Goal: Information Seeking & Learning: Learn about a topic

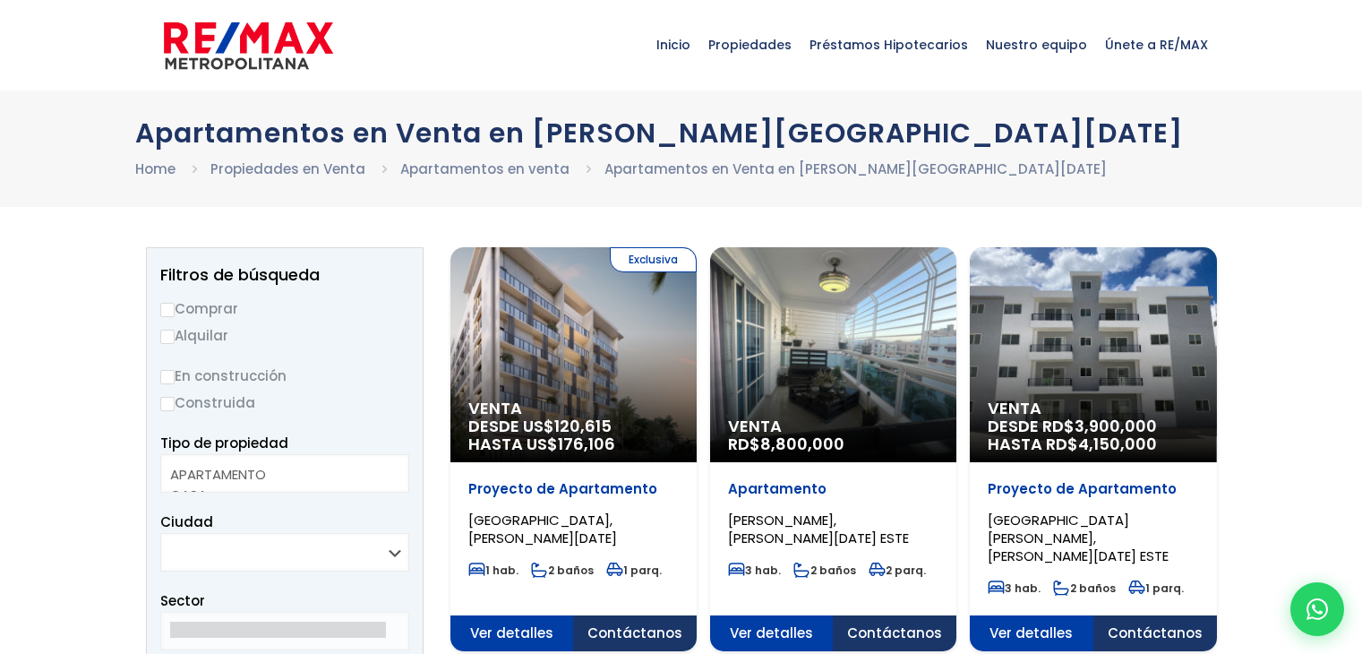
select select
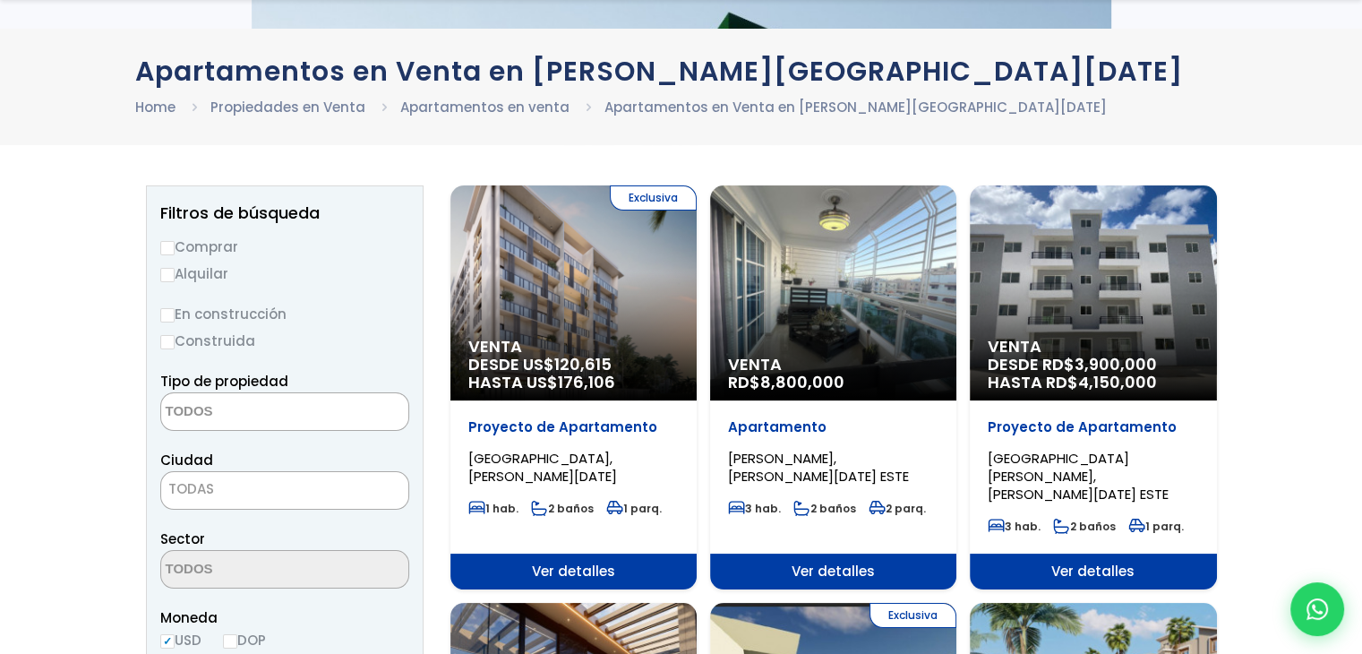
scroll to position [118, 0]
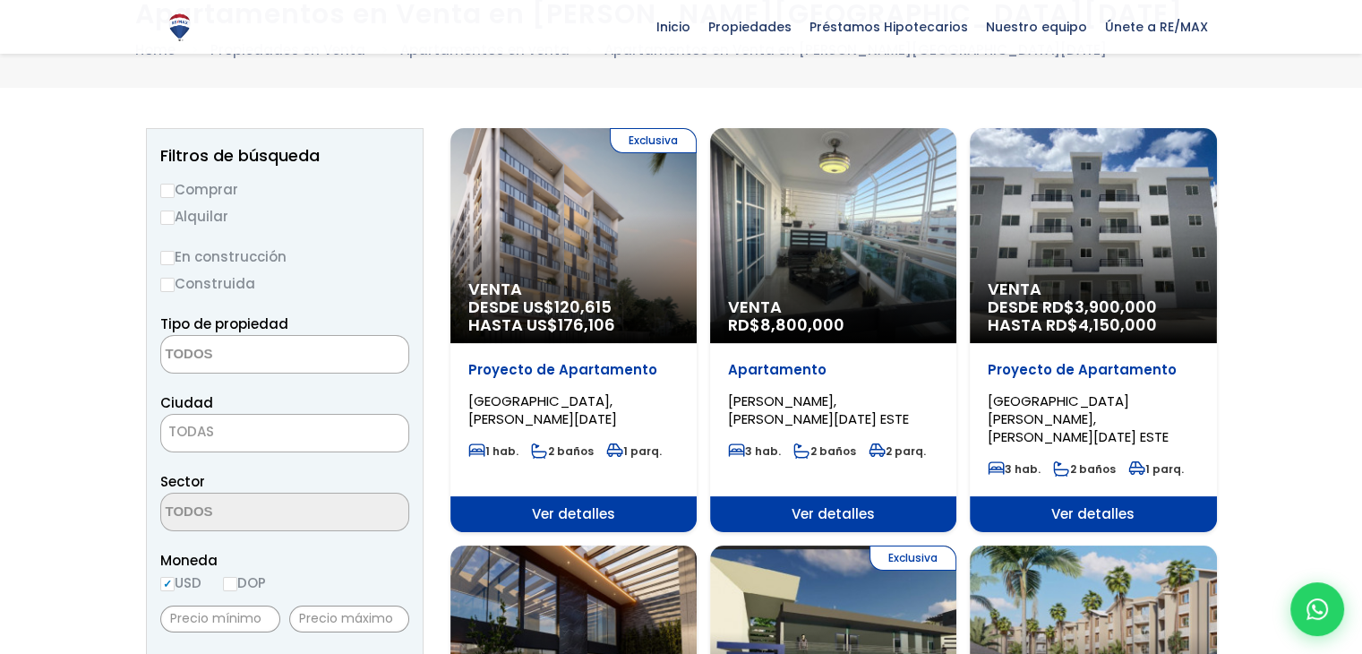
click at [1055, 399] on span "CIUDAD JUAN BOSCH, SANTO DOMINGO ESTE" at bounding box center [1078, 418] width 181 height 55
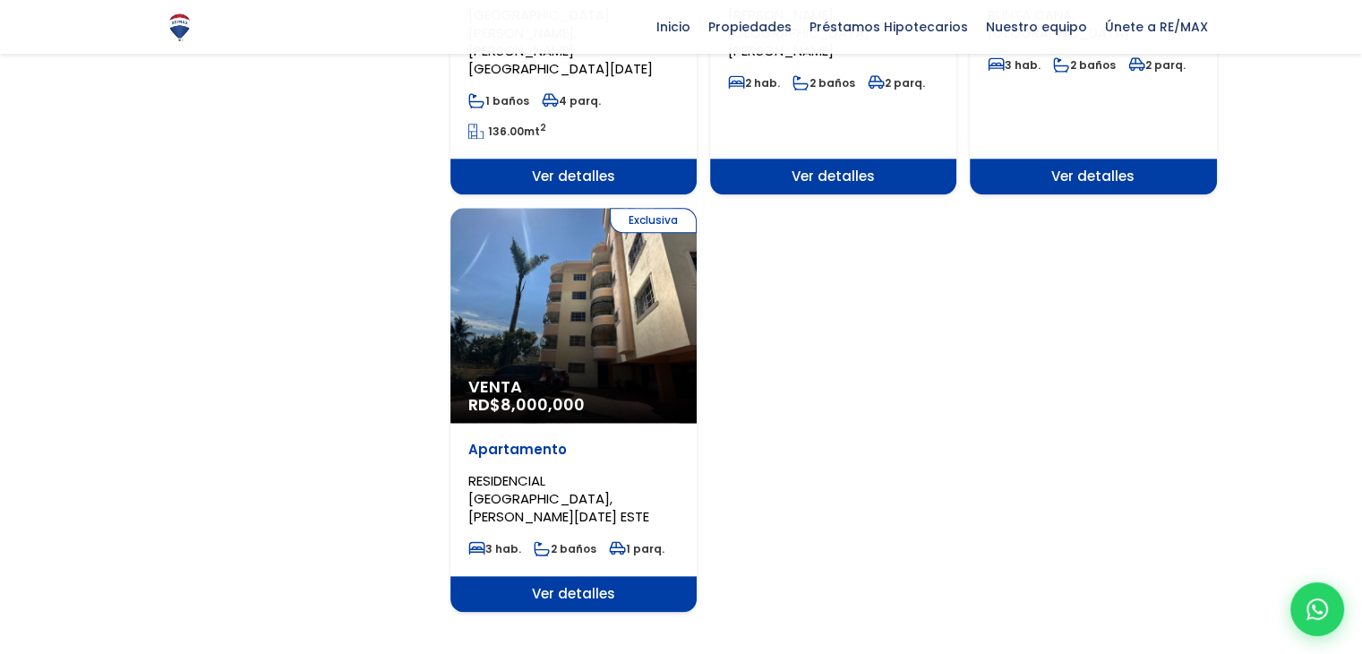
scroll to position [2161, 0]
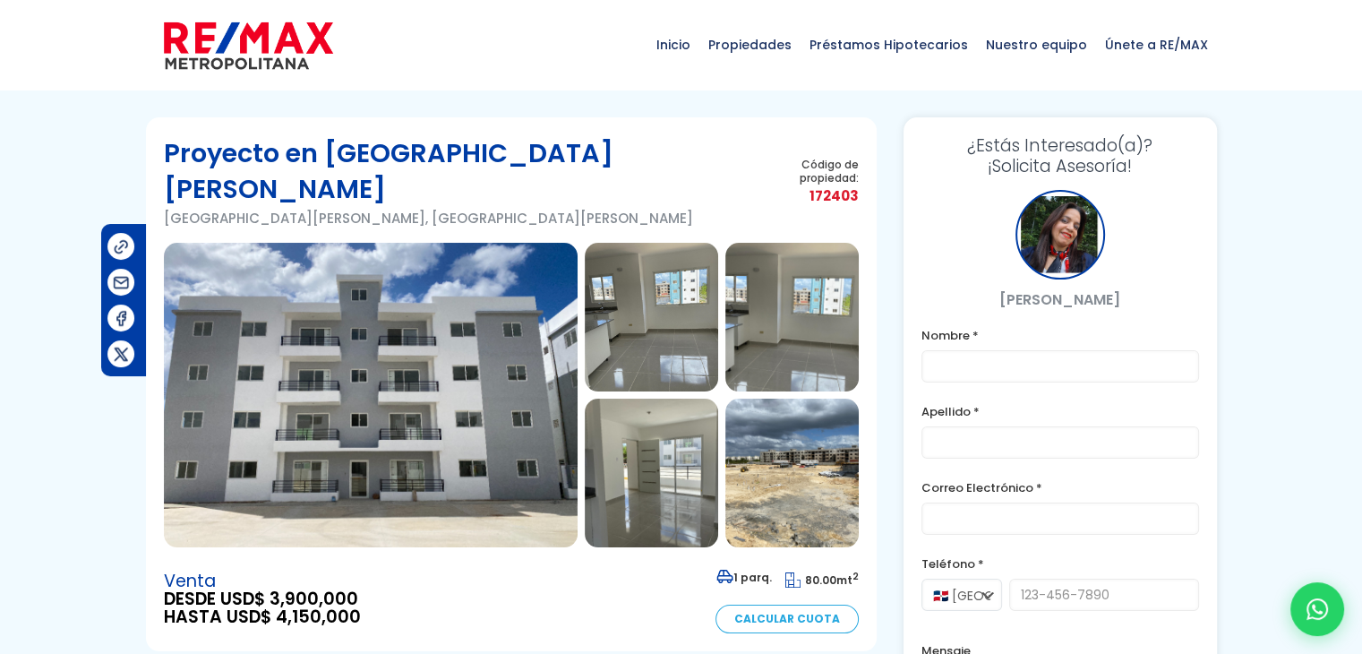
click at [414, 353] on img at bounding box center [371, 395] width 414 height 305
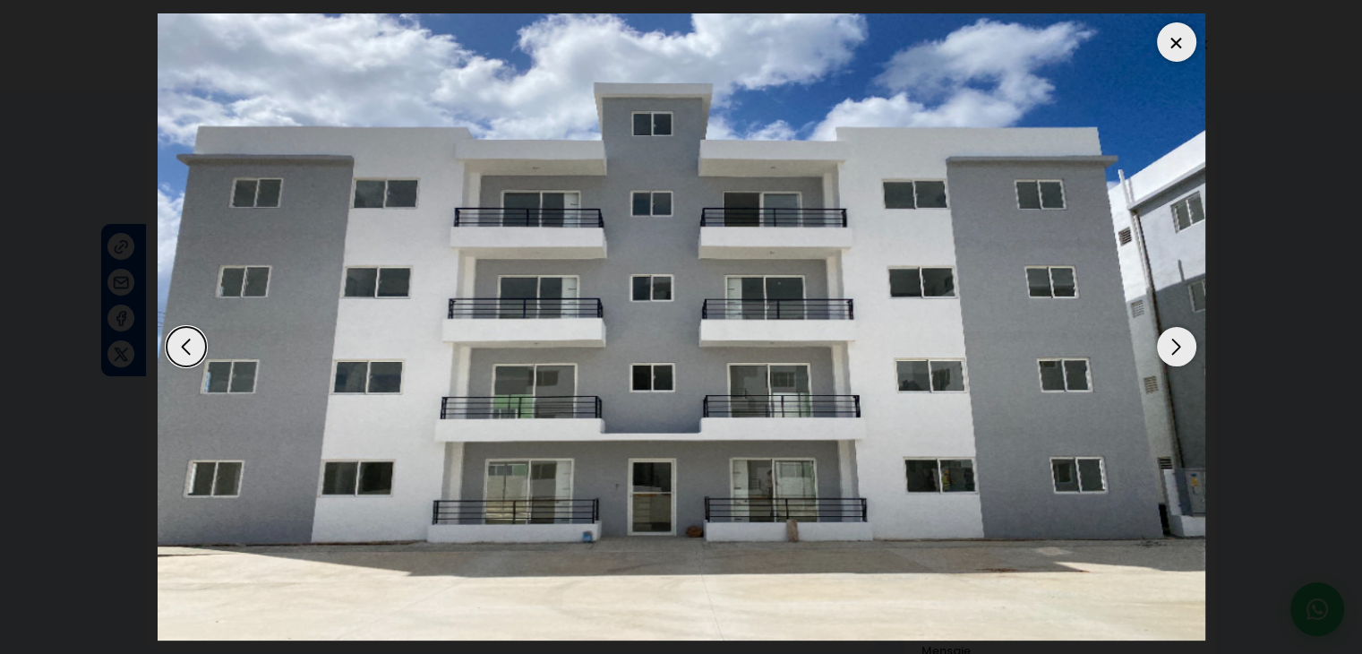
click at [1169, 341] on div "Next slide" at bounding box center [1176, 346] width 39 height 39
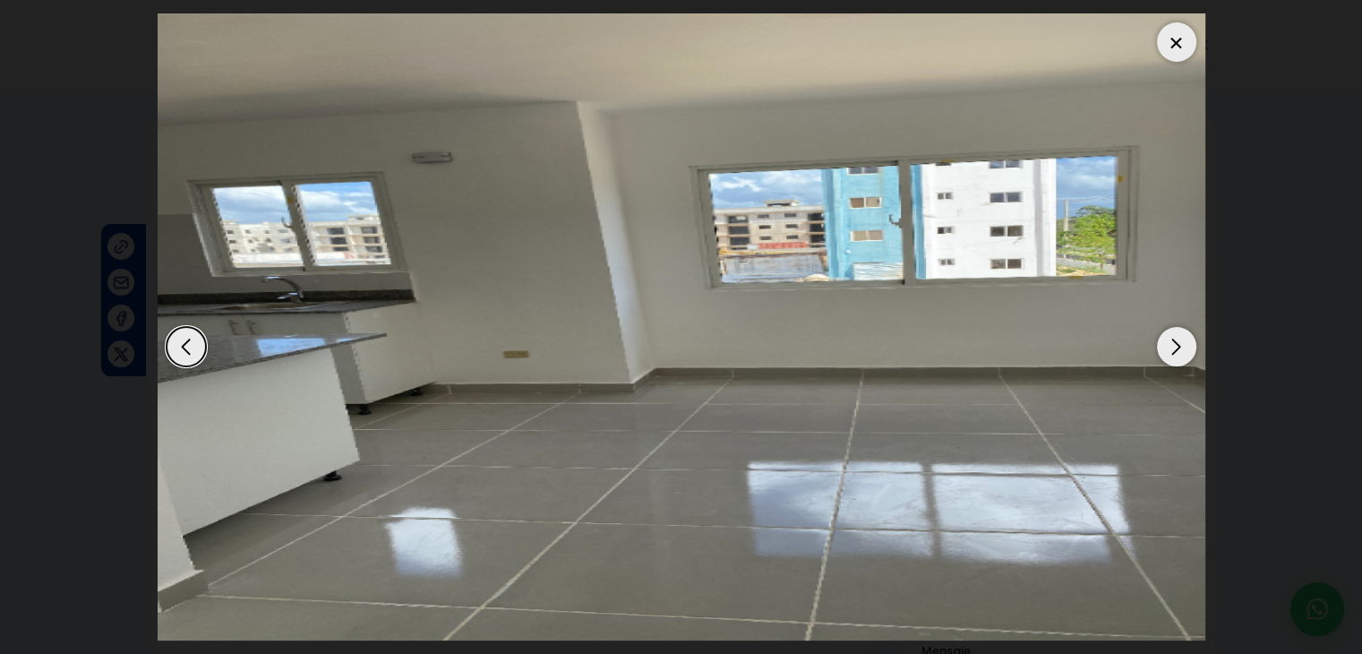
click at [1169, 341] on div "Next slide" at bounding box center [1176, 346] width 39 height 39
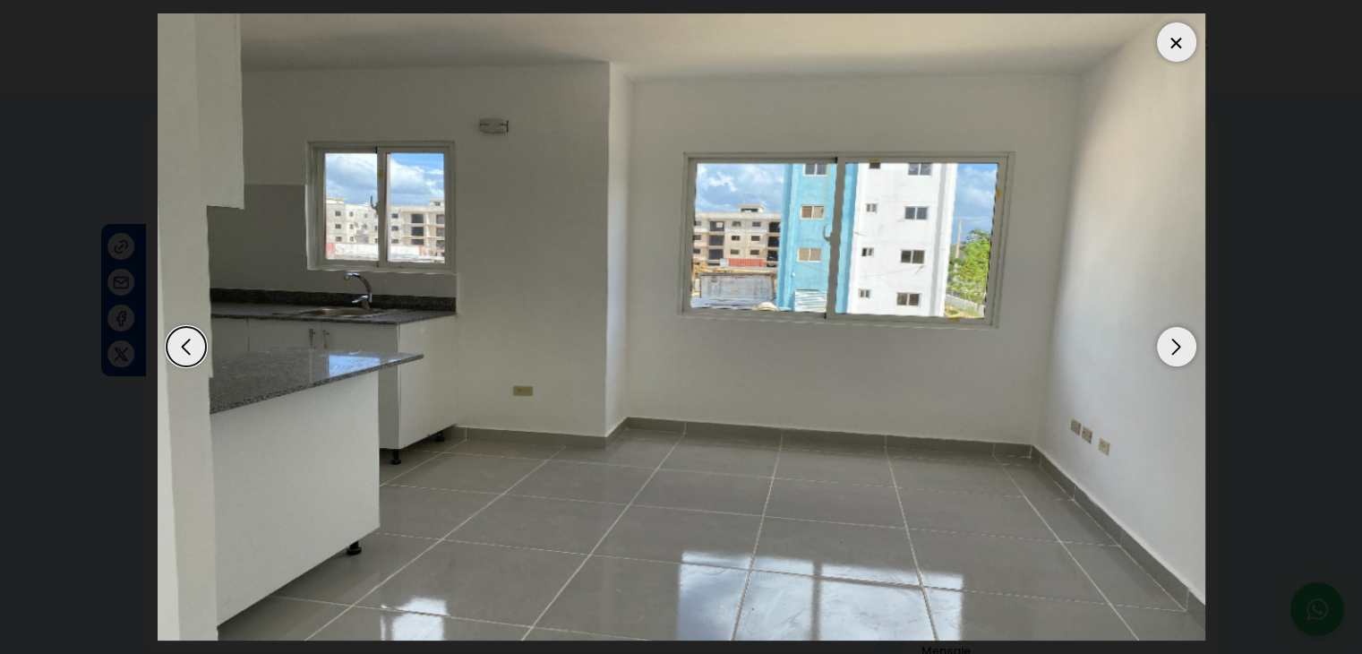
click at [1169, 341] on div "Next slide" at bounding box center [1176, 346] width 39 height 39
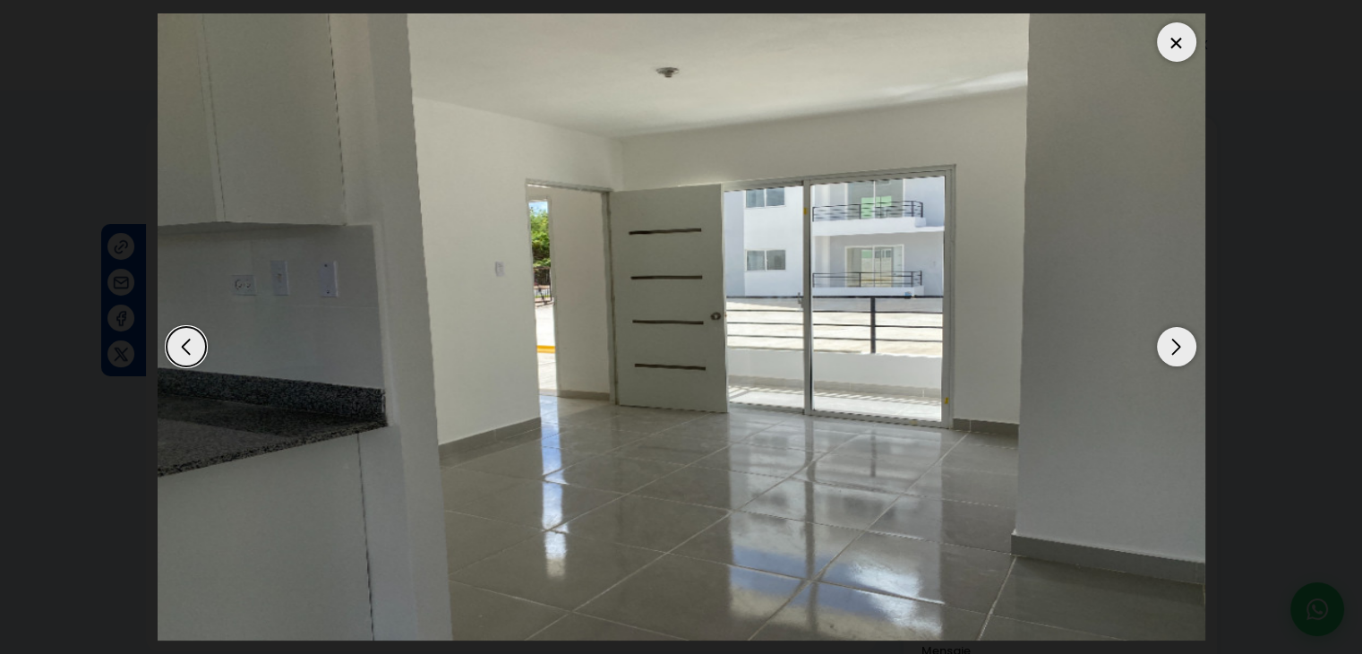
click at [1169, 341] on div "Next slide" at bounding box center [1176, 346] width 39 height 39
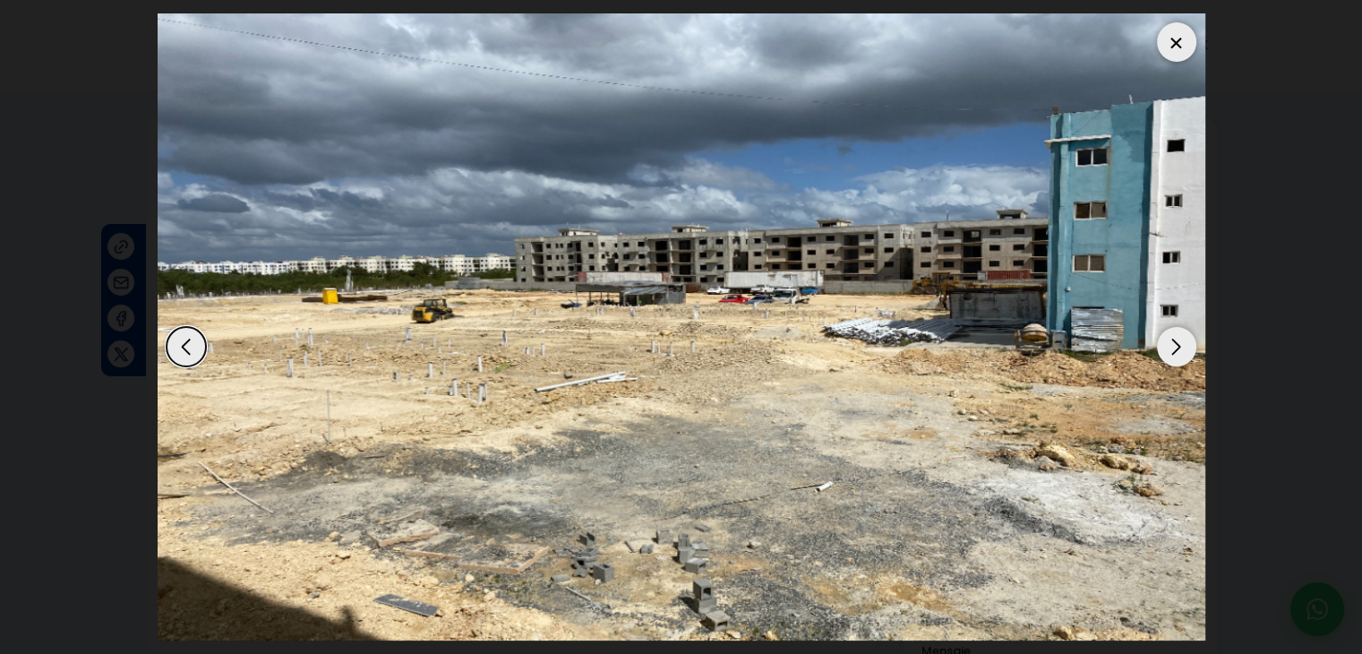
click at [1169, 341] on div "Next slide" at bounding box center [1176, 346] width 39 height 39
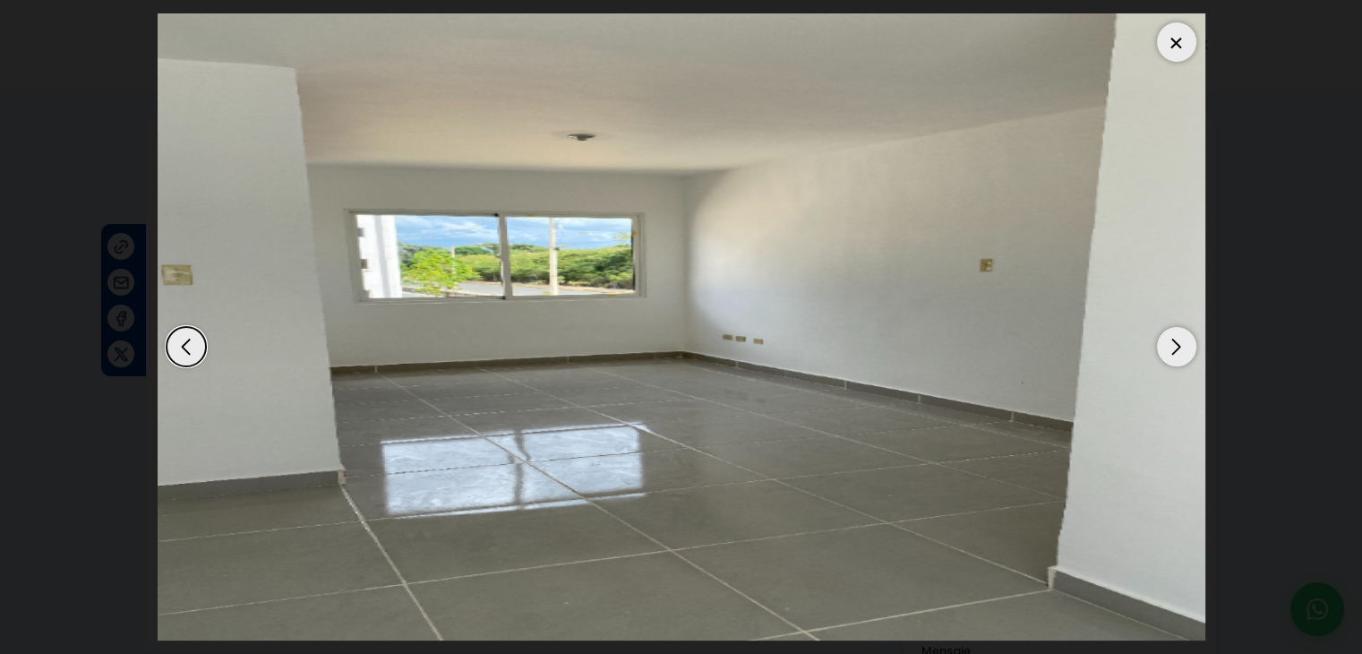
click at [1169, 341] on div "Next slide" at bounding box center [1176, 346] width 39 height 39
